Goal: Information Seeking & Learning: Understand process/instructions

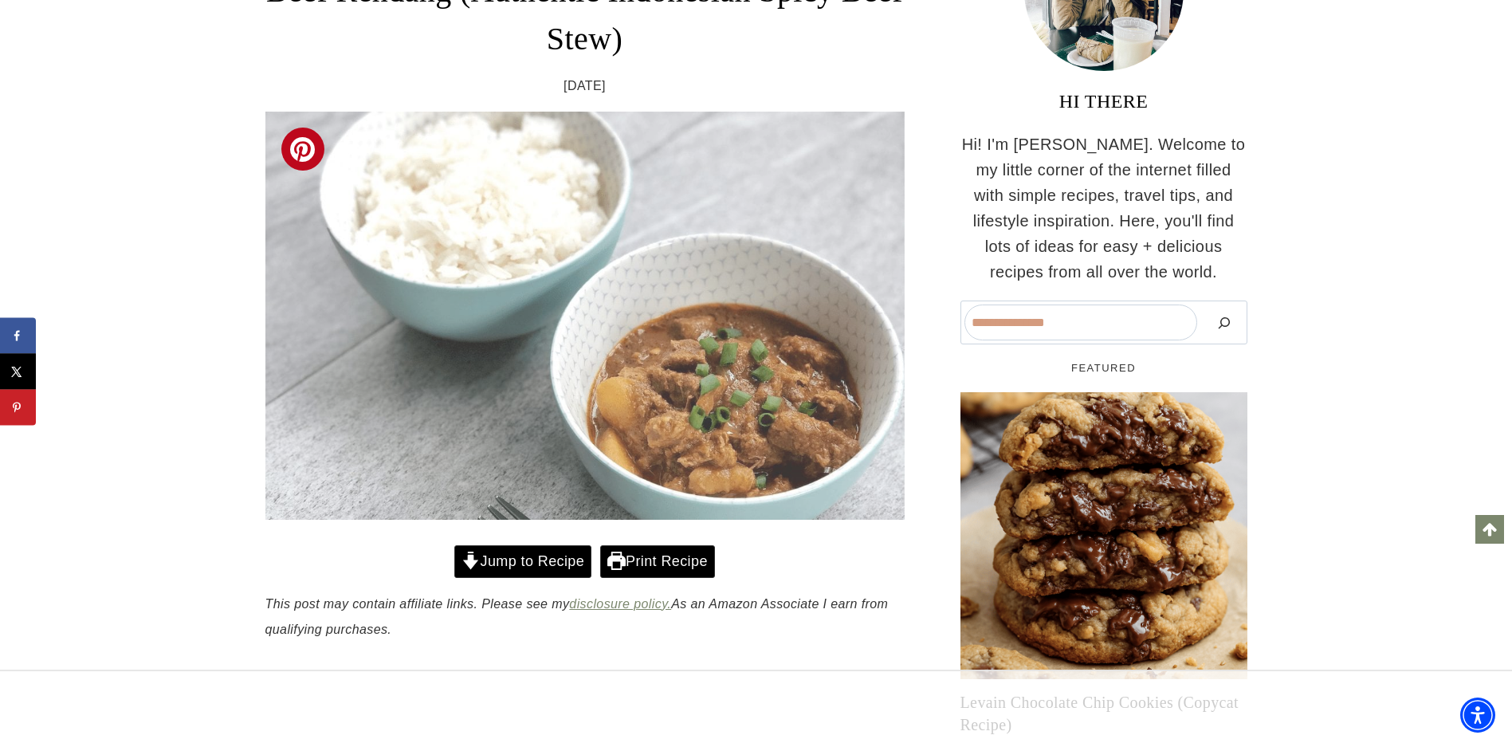
scroll to position [462, 0]
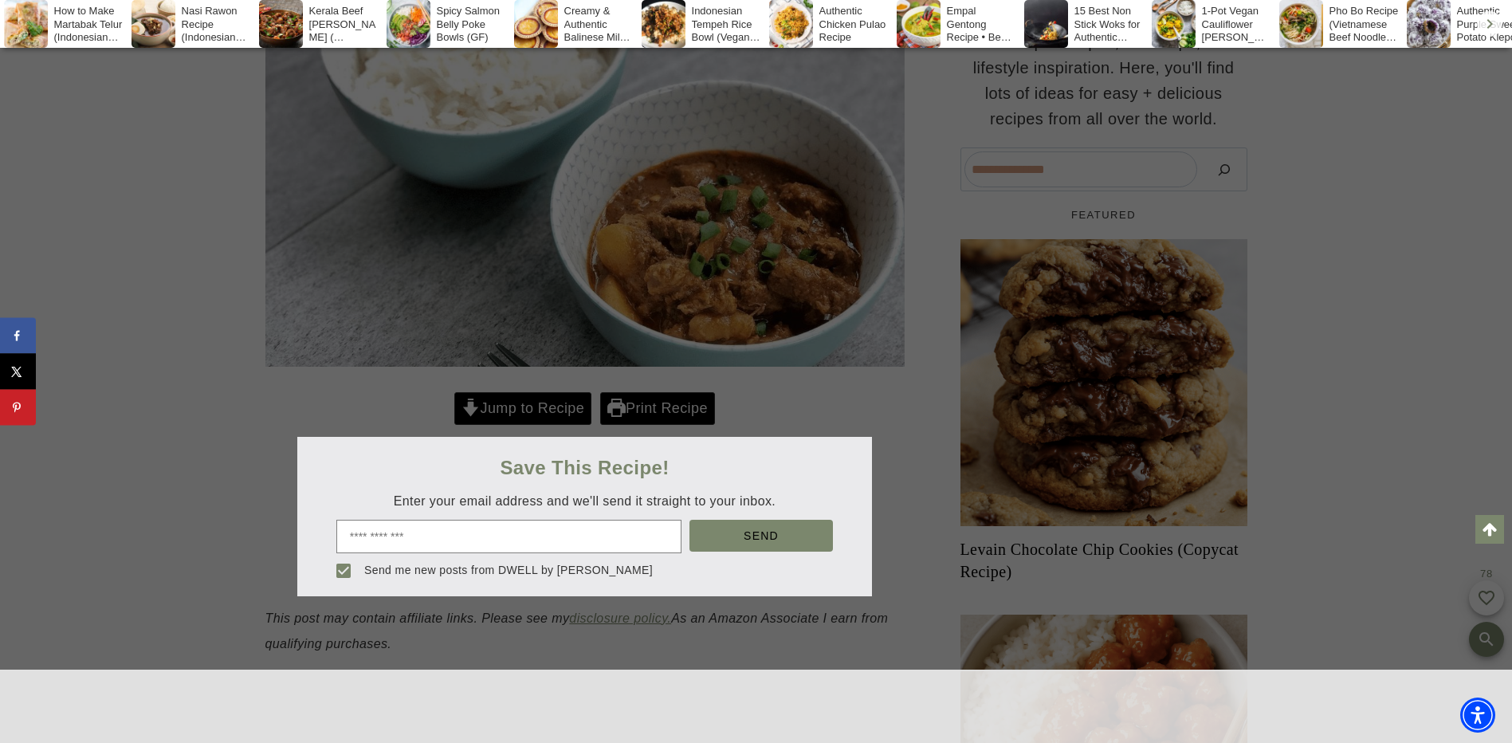
scroll to position [0, 0]
click at [509, 410] on div at bounding box center [756, 371] width 1512 height 743
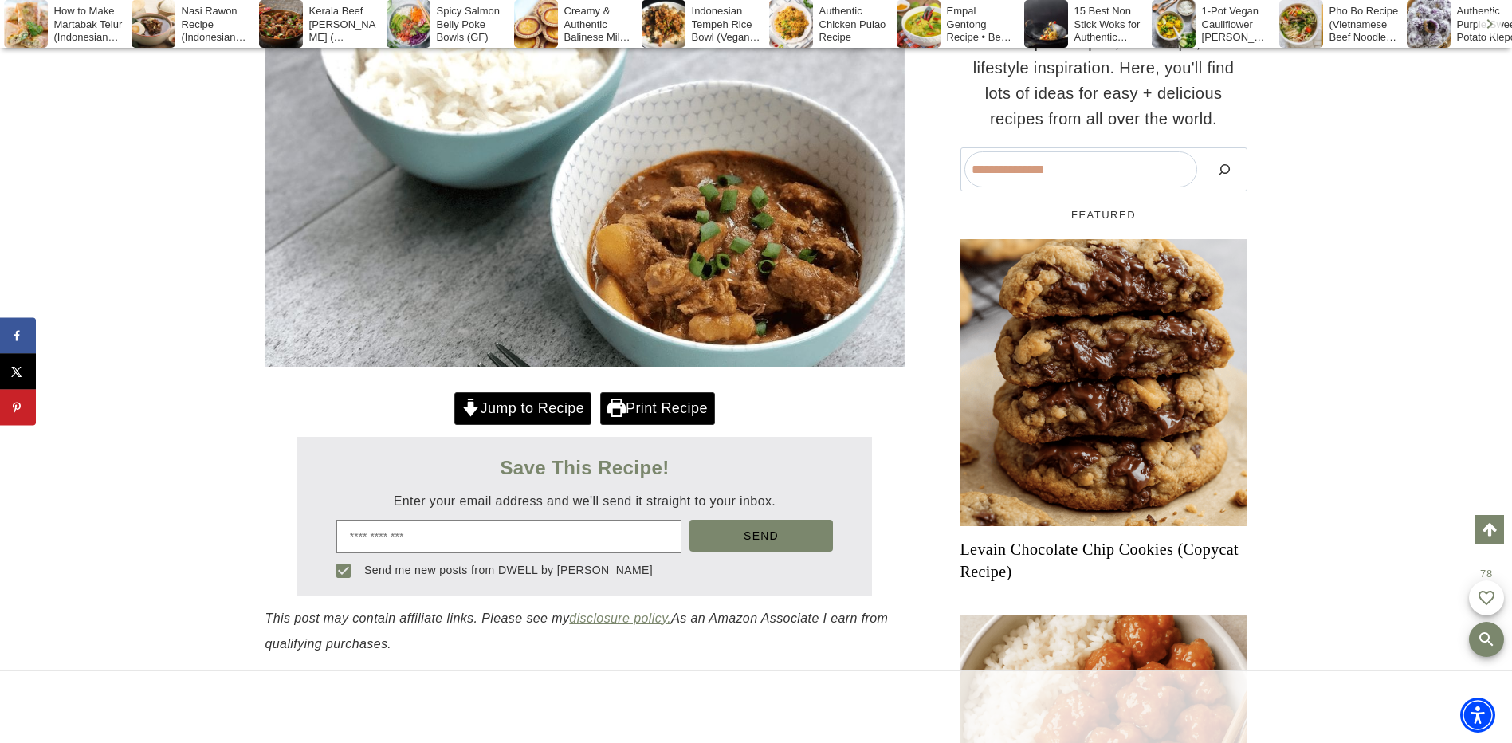
click at [510, 410] on link "Jump to Recipe" at bounding box center [522, 408] width 137 height 33
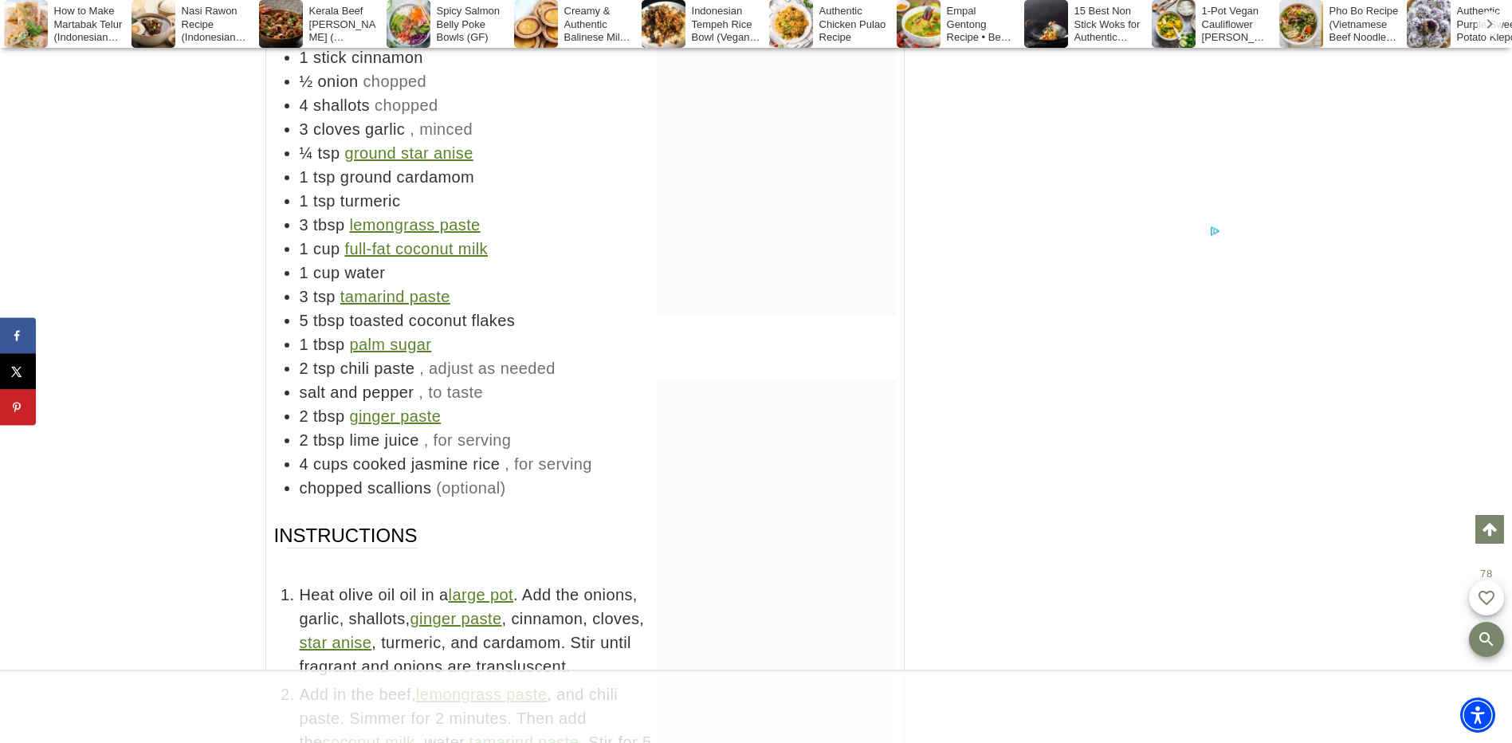
scroll to position [11298, 0]
